Goal: Task Accomplishment & Management: Manage account settings

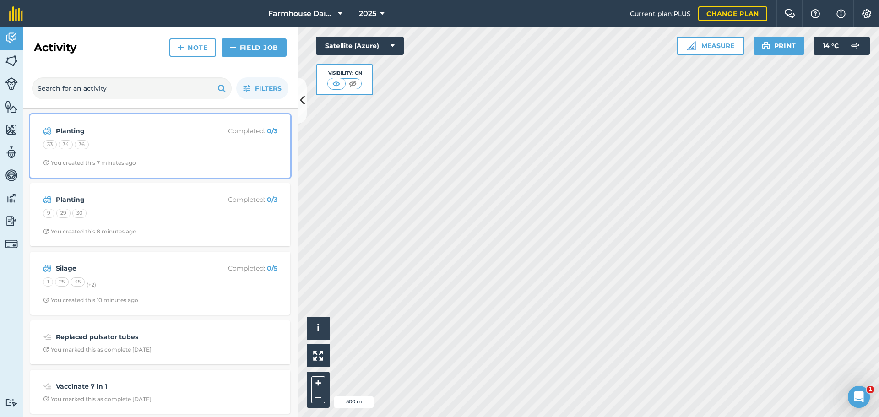
click at [103, 147] on div "33 34 36" at bounding box center [160, 146] width 234 height 12
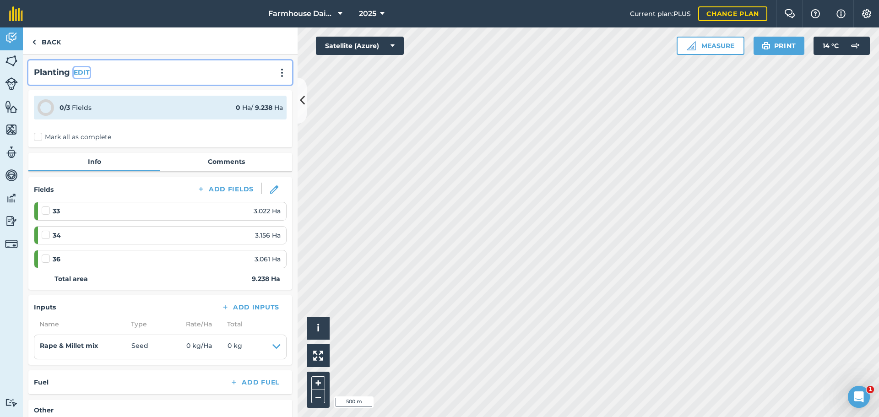
click at [87, 75] on button "EDIT" at bounding box center [82, 72] width 16 height 10
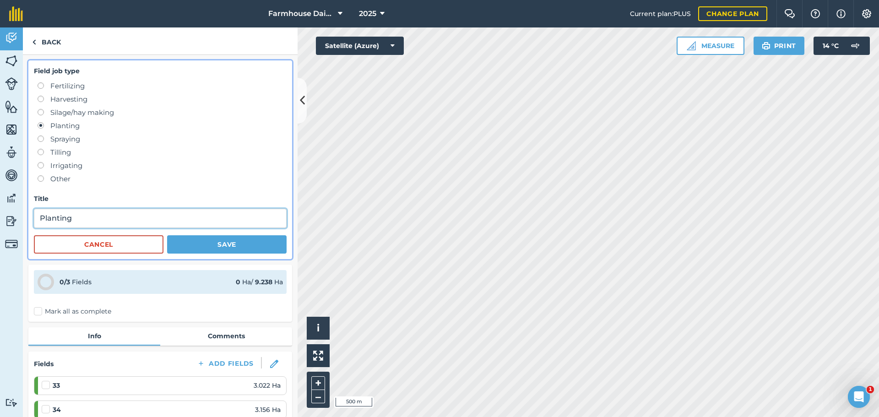
drag, startPoint x: 60, startPoint y: 217, endPoint x: 33, endPoint y: 217, distance: 26.5
click at [33, 217] on div "Field job type Fertilizing Harvesting Silage/hay making Planting Spraying Tilli…" at bounding box center [160, 159] width 264 height 199
type input "Rape/millet"
click at [217, 247] on button "Save" at bounding box center [226, 244] width 119 height 18
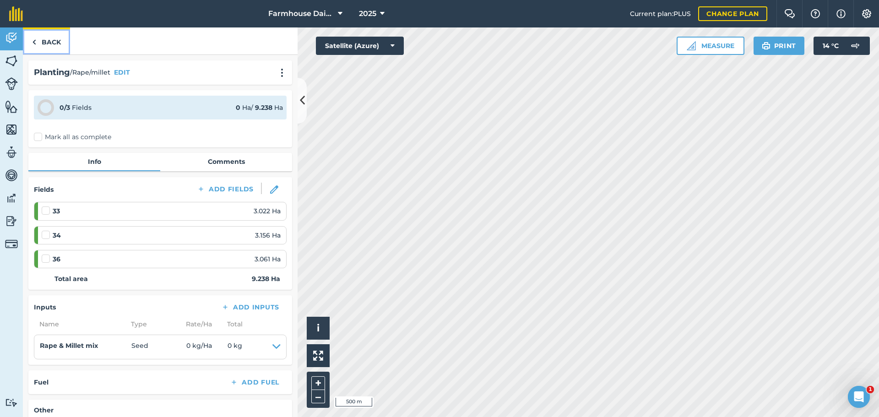
click at [48, 41] on link "Back" at bounding box center [46, 40] width 47 height 27
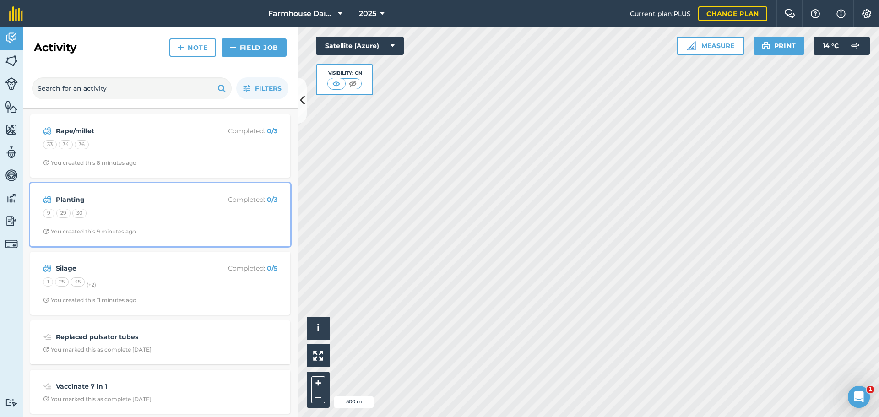
click at [92, 209] on div "9 29 30" at bounding box center [160, 215] width 234 height 12
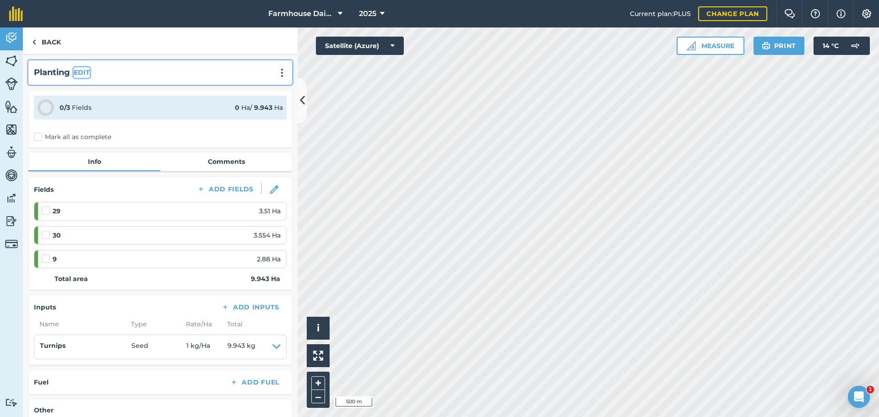
click at [84, 74] on button "EDIT" at bounding box center [82, 72] width 16 height 10
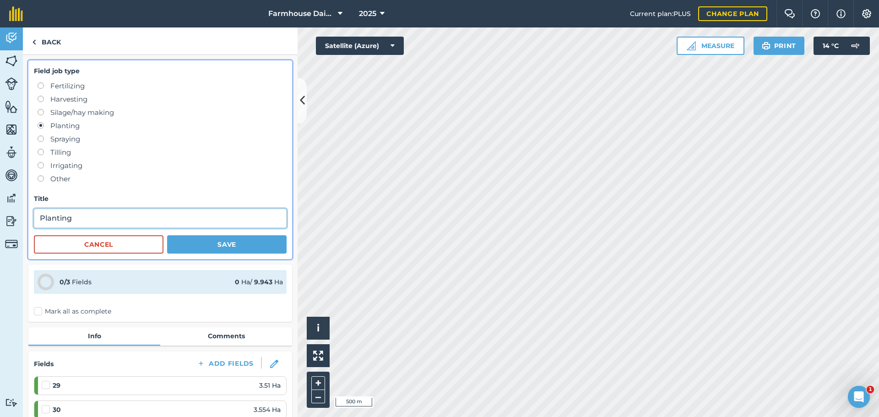
drag, startPoint x: 85, startPoint y: 215, endPoint x: 37, endPoint y: 218, distance: 48.2
click at [37, 218] on input "Planting" at bounding box center [160, 218] width 253 height 19
type input "Turnips"
click at [243, 239] on button "Save" at bounding box center [226, 244] width 119 height 18
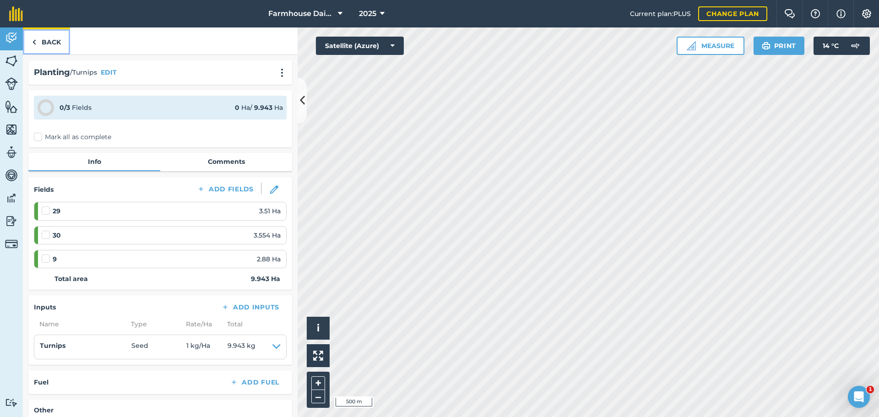
click at [57, 47] on link "Back" at bounding box center [46, 40] width 47 height 27
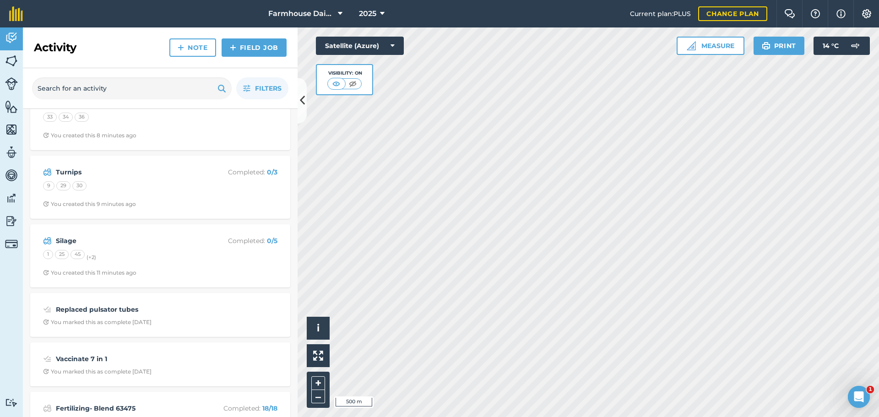
scroll to position [46, 0]
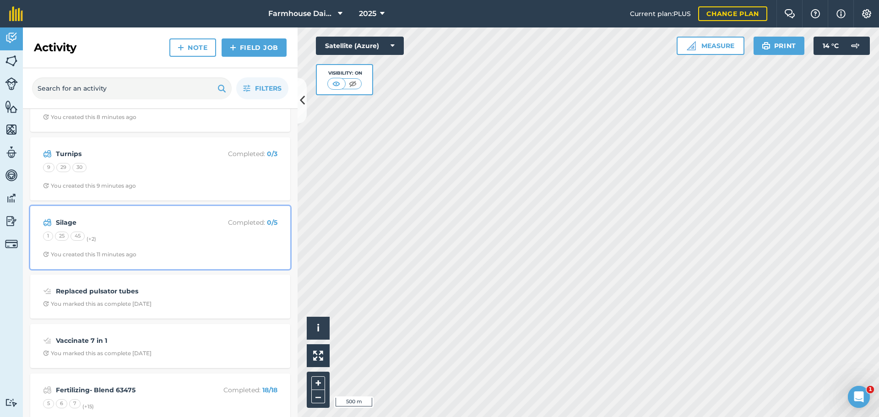
click at [112, 238] on div "1 25 45 (+ 2 )" at bounding box center [160, 238] width 234 height 12
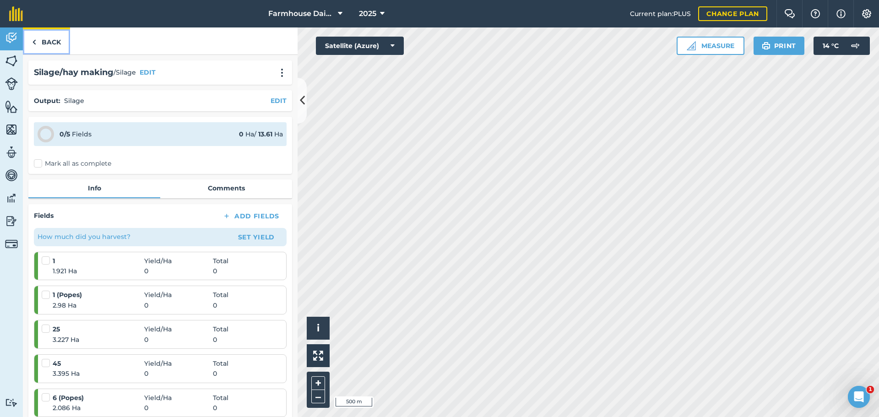
click at [50, 43] on link "Back" at bounding box center [46, 40] width 47 height 27
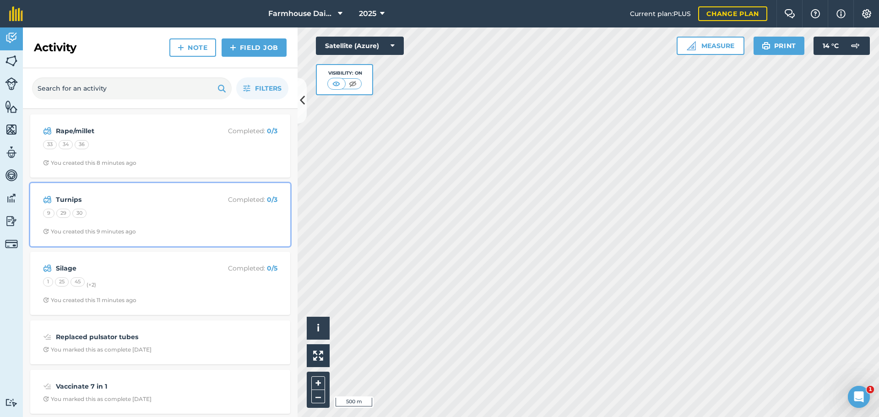
click at [154, 206] on div "Turnips Completed : 0 / 3 9 29 30 You created this 9 minutes ago" at bounding box center [160, 215] width 249 height 52
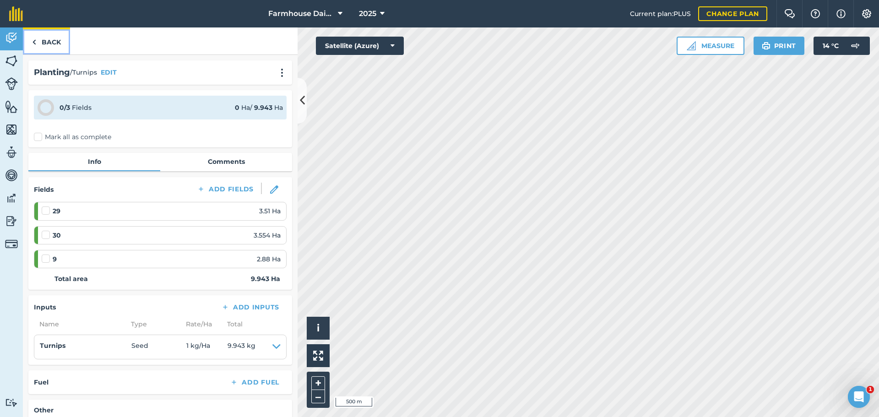
click at [52, 38] on link "Back" at bounding box center [46, 40] width 47 height 27
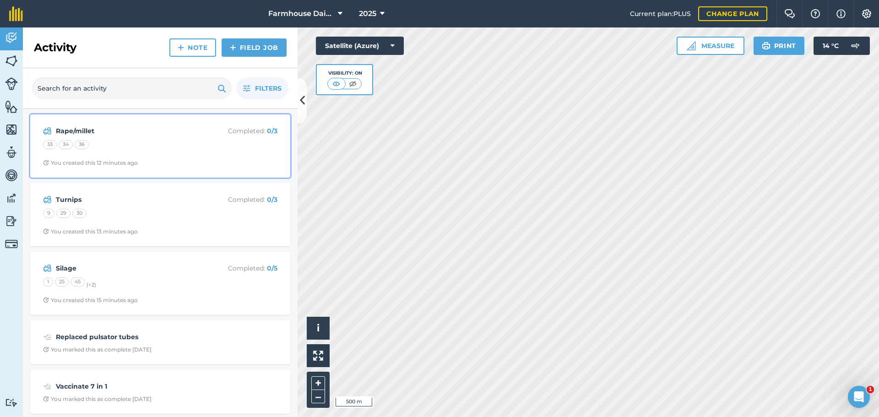
click at [147, 152] on div "Rape/millet Completed : 0 / 3 33 34 36 You created this 12 minutes ago" at bounding box center [160, 146] width 249 height 52
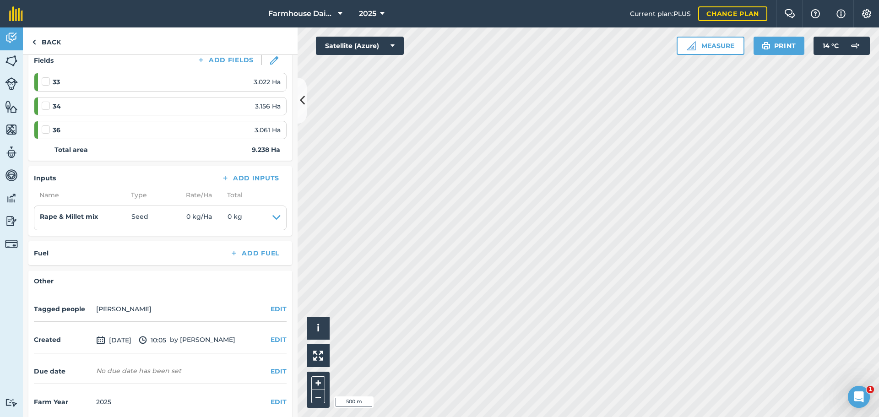
scroll to position [137, 0]
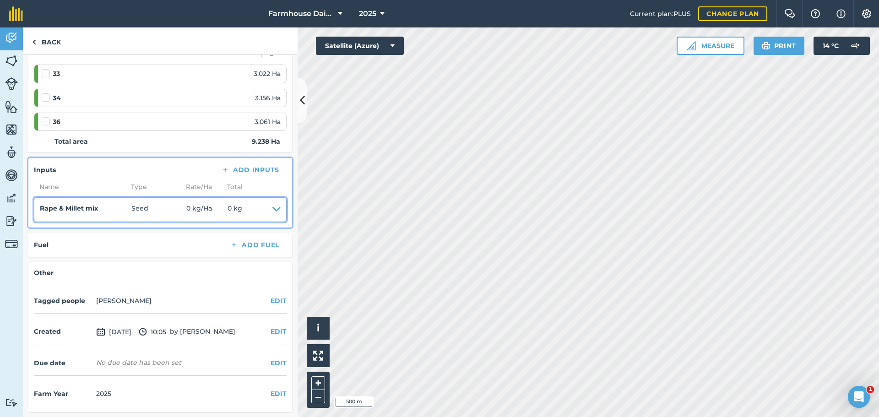
click at [243, 207] on summary "Rape & [PERSON_NAME] mix Seed 0 kg / Ha 0 kg" at bounding box center [160, 209] width 241 height 13
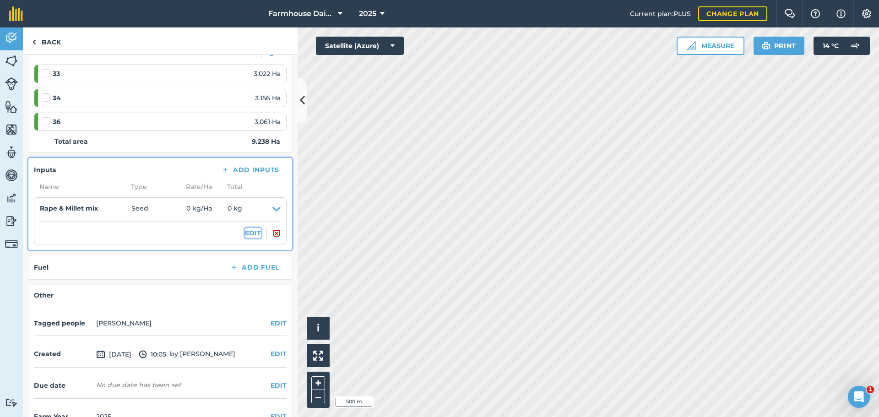
click at [245, 233] on button "EDIT" at bounding box center [253, 233] width 16 height 10
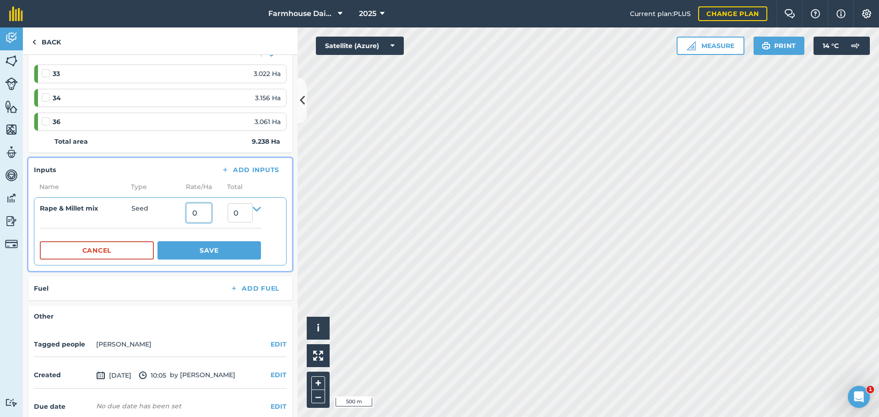
drag, startPoint x: 202, startPoint y: 216, endPoint x: 189, endPoint y: 216, distance: 12.4
click at [189, 216] on input "0" at bounding box center [198, 212] width 25 height 19
type input "15"
click at [157, 241] on button "Save" at bounding box center [208, 250] width 103 height 18
type input "138.57"
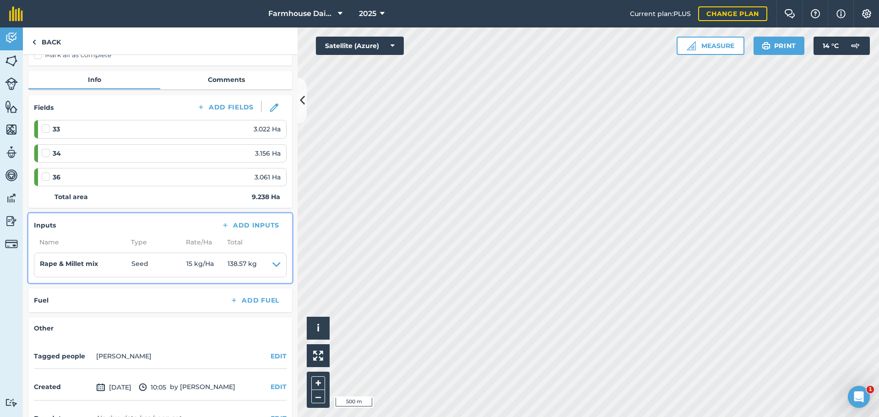
scroll to position [0, 0]
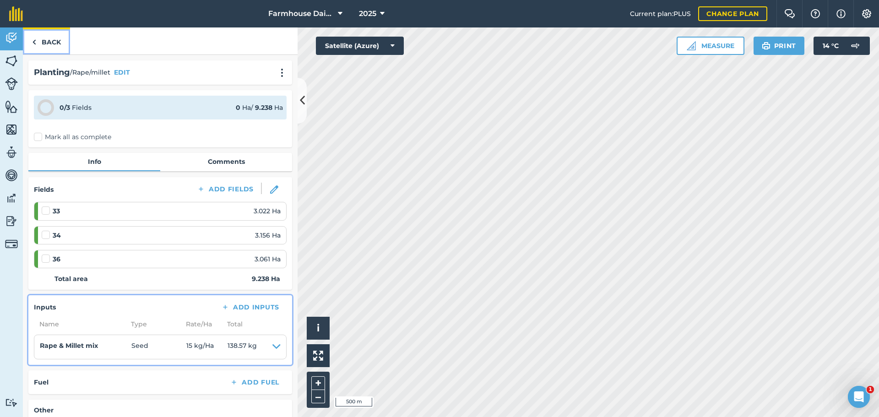
click at [45, 35] on link "Back" at bounding box center [46, 40] width 47 height 27
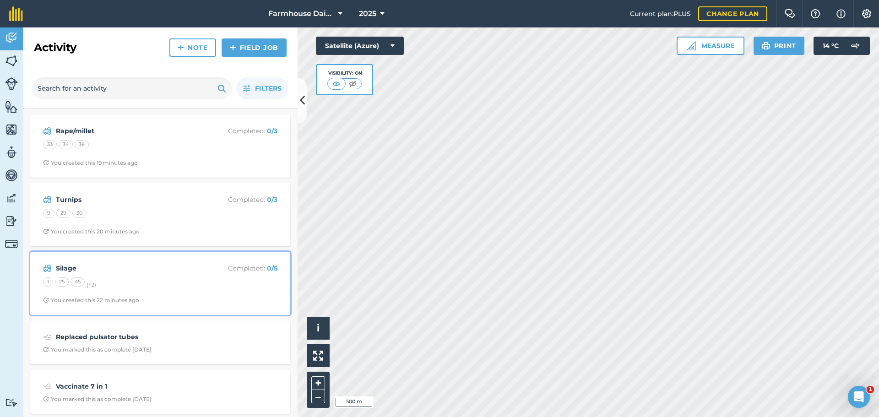
click at [123, 287] on div "1 25 45 (+ 2 )" at bounding box center [160, 283] width 234 height 12
